Goal: Task Accomplishment & Management: Complete application form

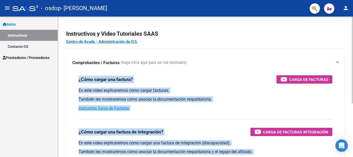
drag, startPoint x: 352, startPoint y: 59, endPoint x: 353, endPoint y: 73, distance: 14.5
click at [349, 73] on div "Instructivos y Video Tutoriales SAAS Centro de Ayuda - Administración de O.S. C…" at bounding box center [206, 130] width 297 height 227
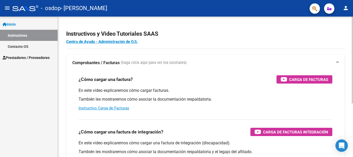
click at [327, 24] on div "Instructivos y Video Tutoriales SAAS Centro de Ayuda - Administración de O.S. C…" at bounding box center [205, 130] width 295 height 227
click at [349, 11] on div "menu - osdop - LORENZINI [PERSON_NAME] person Inicio Instructivos Contacto OS P…" at bounding box center [176, 78] width 353 height 157
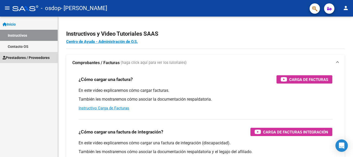
click at [33, 58] on span "Prestadores / Proveedores" at bounding box center [26, 58] width 47 height 6
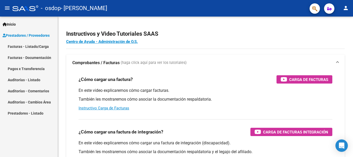
click at [36, 70] on link "Pagos x Transferencia" at bounding box center [29, 68] width 58 height 11
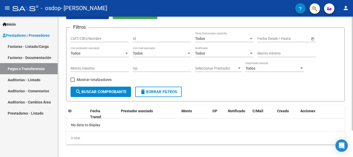
scroll to position [5, 0]
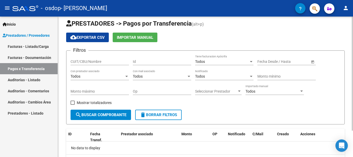
click at [349, 22] on div "PRESTADORES -> Pagos por Transferencia (alt+p) cloud_download Exportar CSV Impo…" at bounding box center [206, 97] width 297 height 173
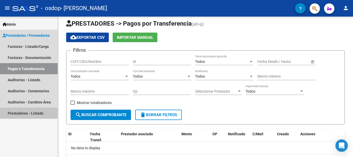
click at [18, 115] on link "Prestadores - Listado" at bounding box center [29, 113] width 58 height 11
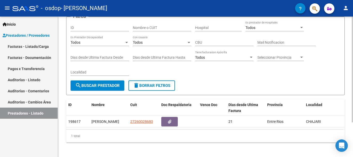
scroll to position [46, 0]
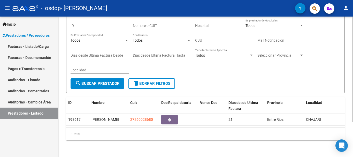
click at [349, 97] on div "PRESTADORES -> Listado de Prestadores / Proveedores cloud_download Exportar CSV…" at bounding box center [206, 66] width 297 height 182
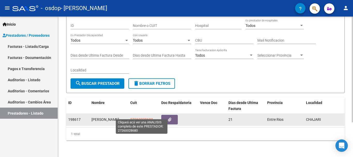
click at [148, 117] on span "27260028680" at bounding box center [141, 119] width 23 height 4
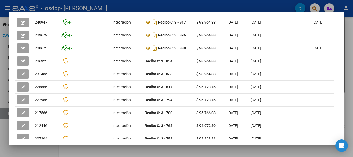
scroll to position [141, 0]
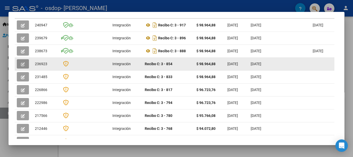
click at [22, 66] on icon "button" at bounding box center [23, 64] width 4 height 4
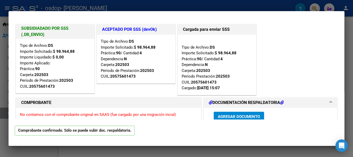
click at [349, 34] on div at bounding box center [176, 78] width 353 height 157
type input "$ 0,00"
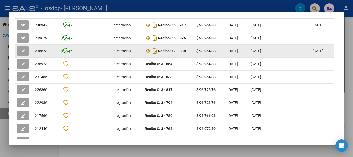
drag, startPoint x: 352, startPoint y: 34, endPoint x: 219, endPoint y: 56, distance: 134.5
click at [219, 56] on div "Análisis Prestador - CUIT: 27260028680 cloud_download Exportar CSV ARCA Impuest…" at bounding box center [176, 78] width 353 height 157
click at [20, 54] on button "button" at bounding box center [23, 50] width 12 height 9
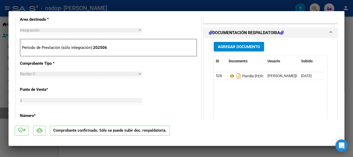
scroll to position [188, 0]
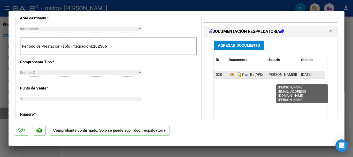
click at [279, 77] on span "[PERSON_NAME][EMAIL_ADDRESS][DOMAIN_NAME] - [PERSON_NAME]" at bounding box center [325, 74] width 115 height 4
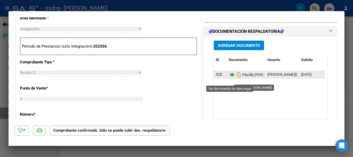
click at [230, 78] on icon at bounding box center [232, 75] width 7 height 6
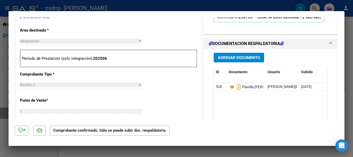
scroll to position [0, 0]
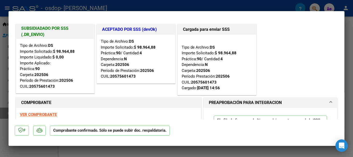
click at [3, 50] on div at bounding box center [176, 78] width 353 height 157
type input "$ 0,00"
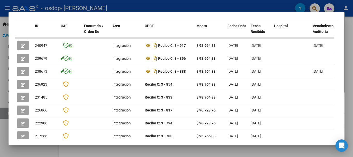
scroll to position [120, 0]
